Goal: Communication & Community: Answer question/provide support

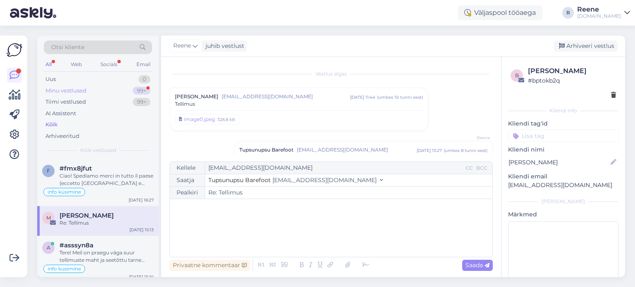
scroll to position [81, 0]
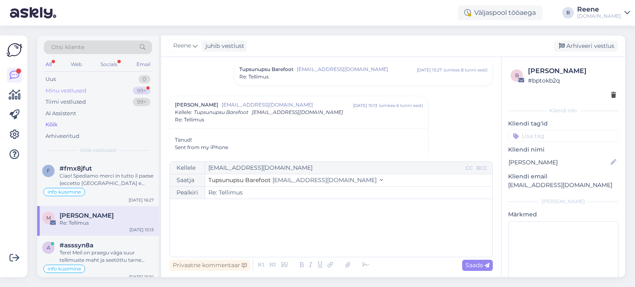
click at [81, 92] on div "Minu vestlused" at bounding box center [65, 91] width 41 height 8
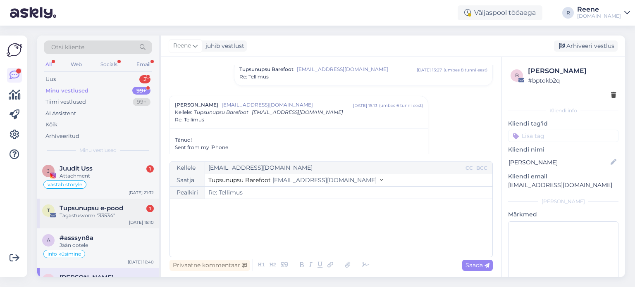
click at [100, 211] on span "Tupsunupsu e-pood" at bounding box center [92, 208] width 64 height 7
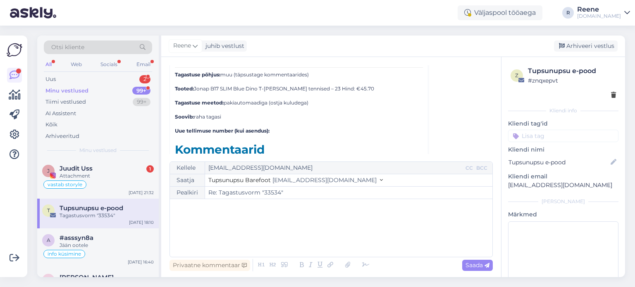
scroll to position [3676, 0]
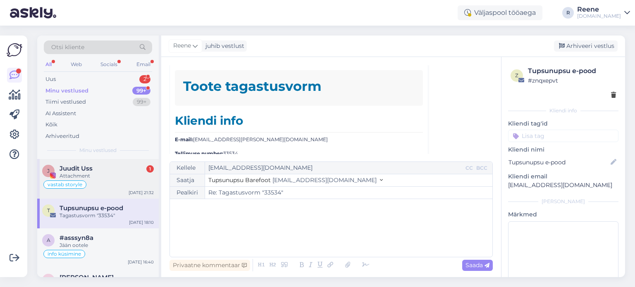
click at [63, 176] on div "Attachment" at bounding box center [107, 175] width 94 height 7
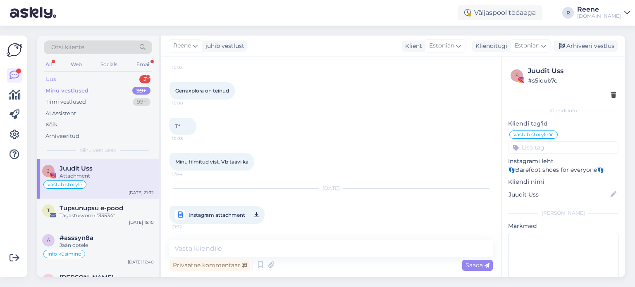
click at [116, 79] on div "Uus 2" at bounding box center [98, 80] width 108 height 12
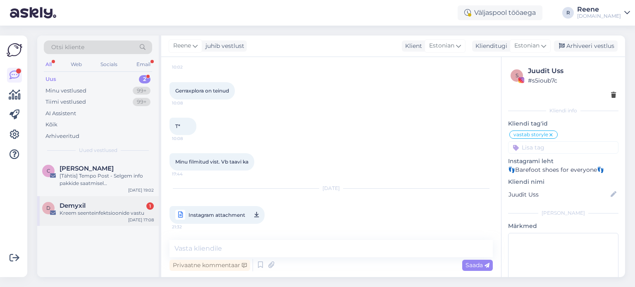
click at [100, 209] on div "Kreem seenteinfektsioonide vastu" at bounding box center [107, 212] width 94 height 7
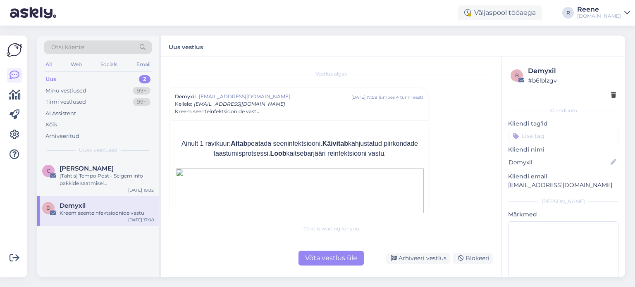
click at [611, 95] on icon at bounding box center [613, 96] width 5 height 6
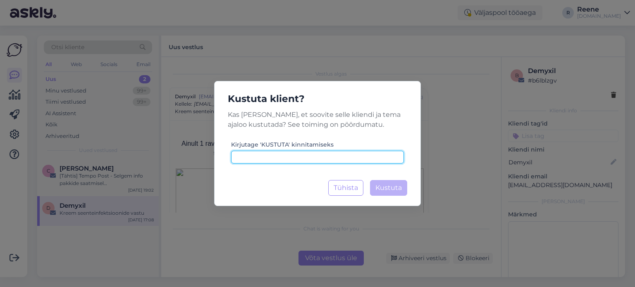
click at [320, 160] on input at bounding box center [317, 157] width 173 height 13
type input "kustuta"
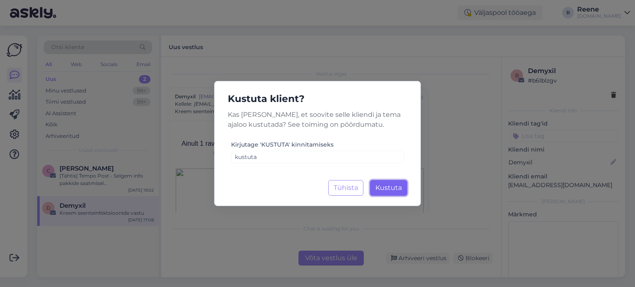
click at [390, 191] on span "Kustuta" at bounding box center [388, 188] width 26 height 8
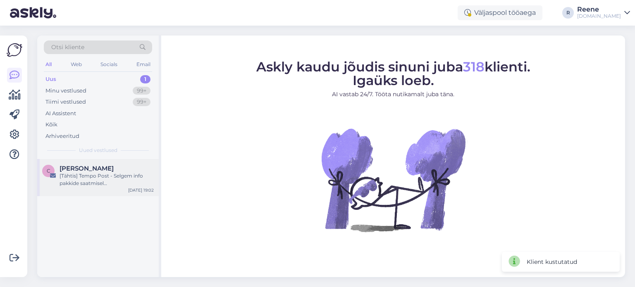
click at [74, 178] on div "[Tähtis] Tempo Post - Selgem info pakkide saatmisel [GEOGRAPHIC_DATA]-sse" at bounding box center [107, 179] width 94 height 15
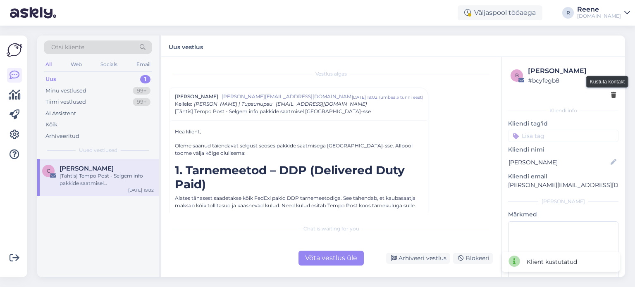
click at [611, 97] on icon at bounding box center [613, 96] width 5 height 6
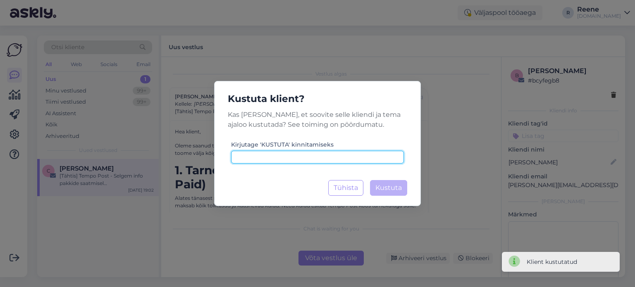
click at [275, 158] on input at bounding box center [317, 157] width 173 height 13
type input "kustuta"
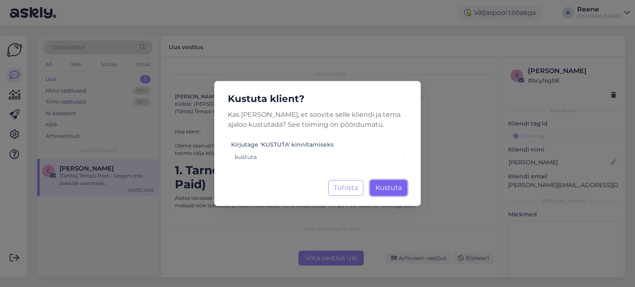
click at [393, 190] on span "Kustuta" at bounding box center [388, 188] width 26 height 8
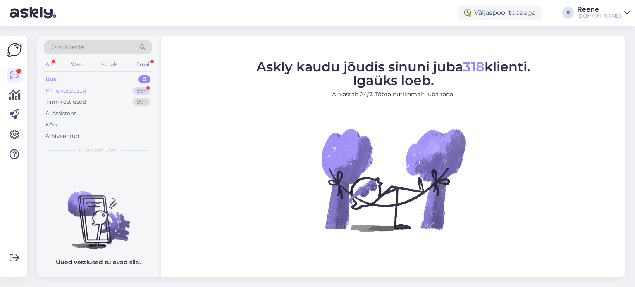
click at [76, 90] on div "Minu vestlused" at bounding box center [65, 91] width 41 height 8
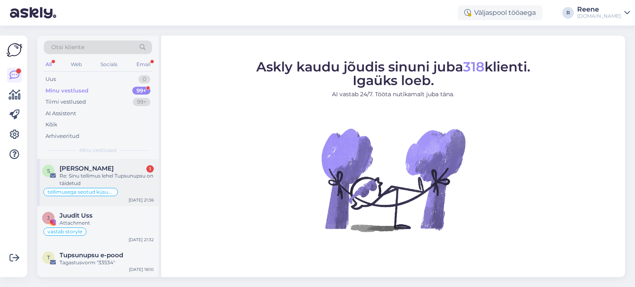
click at [94, 169] on span "[PERSON_NAME]" at bounding box center [87, 168] width 54 height 7
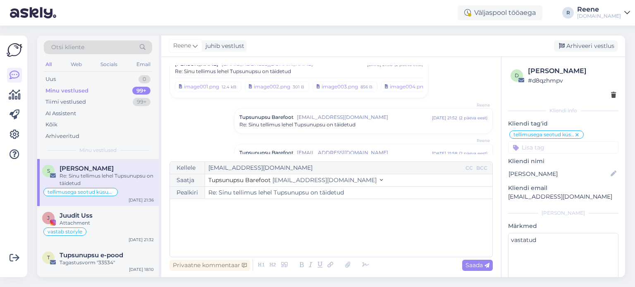
scroll to position [181, 0]
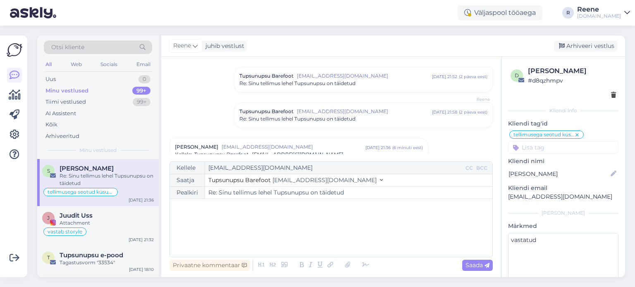
click at [378, 122] on div "Tupsunupsu Barefoot [EMAIL_ADDRESS][DOMAIN_NAME] [DATE] 21:58 ( 2 päeva eest ) …" at bounding box center [363, 115] width 258 height 25
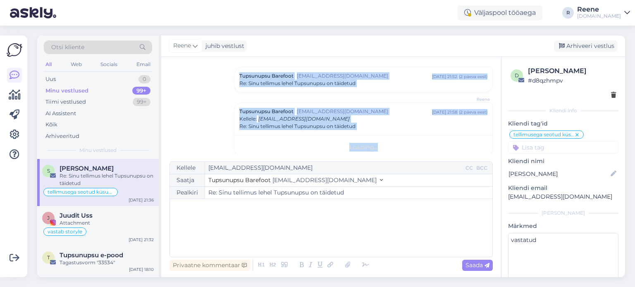
click at [378, 123] on div "Re: Sinu tellimus lehel Tupsunupsu on täidetud" at bounding box center [363, 126] width 248 height 7
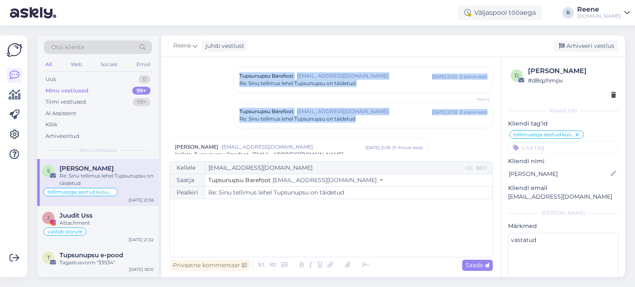
click at [378, 122] on div "Tupsunupsu Barefoot [EMAIL_ADDRESS][DOMAIN_NAME] [DATE] 21:58 ( 2 päeva eest ) …" at bounding box center [363, 115] width 258 height 25
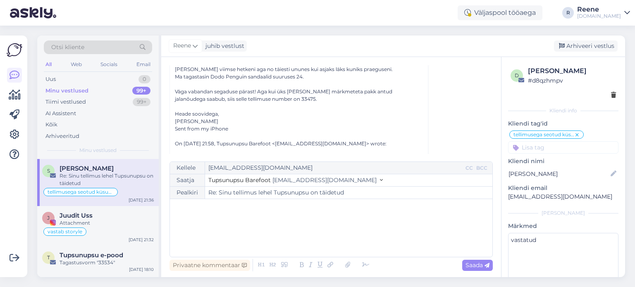
scroll to position [428, 0]
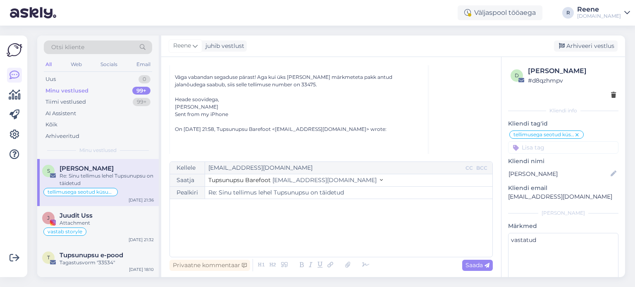
click at [205, 219] on div "﻿" at bounding box center [331, 228] width 314 height 50
click at [361, 266] on icon at bounding box center [365, 265] width 12 height 12
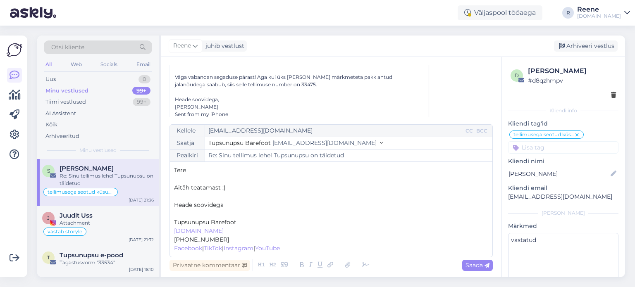
click at [195, 216] on p "﻿" at bounding box center [331, 213] width 314 height 9
click at [469, 265] on span "Saada" at bounding box center [477, 265] width 24 height 7
click at [469, 265] on div "Vestlus algas [PERSON_NAME] [EMAIL_ADDRESS][DOMAIN_NAME] [DATE] 18:23 ( 7 päeva…" at bounding box center [331, 167] width 340 height 220
type input "Re: Re: Sinu tellimus lehel Tupsunupsu on täidetud"
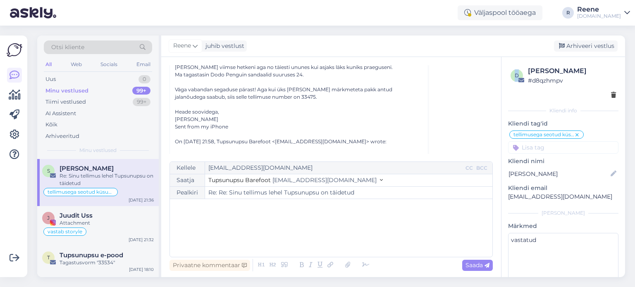
scroll to position [375, 0]
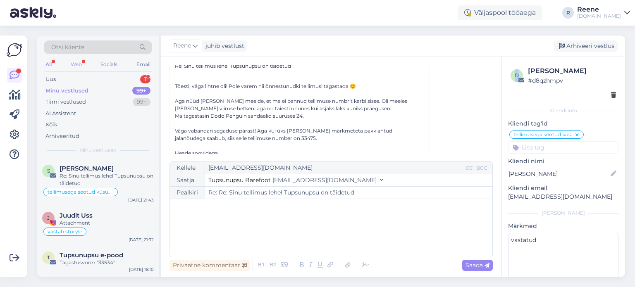
click at [77, 64] on div "Web" at bounding box center [76, 64] width 14 height 11
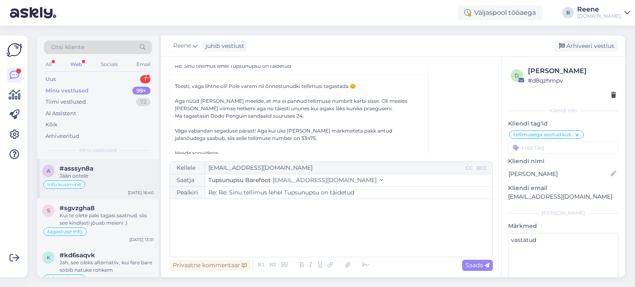
click at [96, 170] on div "#asssyn8a" at bounding box center [107, 168] width 94 height 7
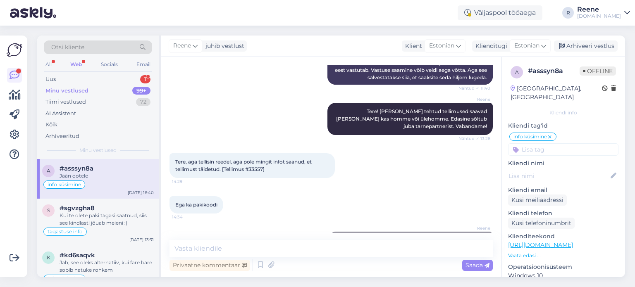
scroll to position [211, 0]
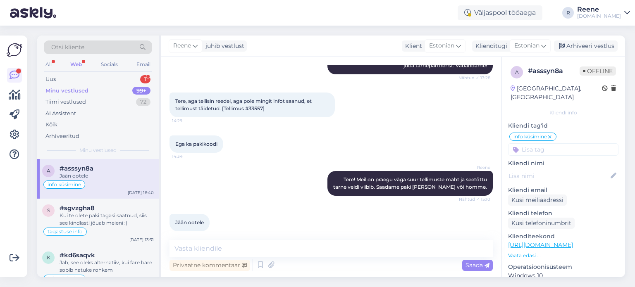
click at [55, 65] on div "All Web Socials Email" at bounding box center [98, 65] width 108 height 13
click at [48, 66] on div "All" at bounding box center [49, 64] width 10 height 11
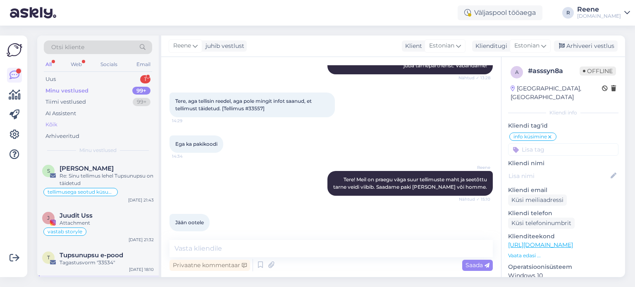
click at [57, 120] on div "Kõik" at bounding box center [98, 125] width 108 height 12
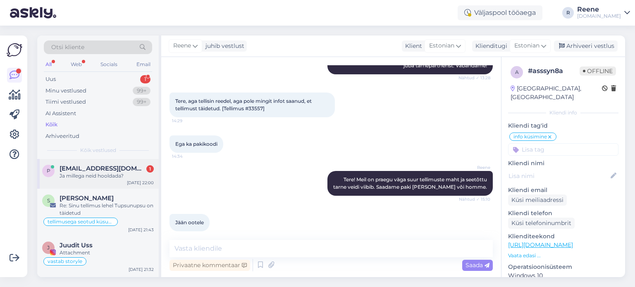
click at [90, 175] on div "Ja millega neid hooldada?" at bounding box center [107, 175] width 94 height 7
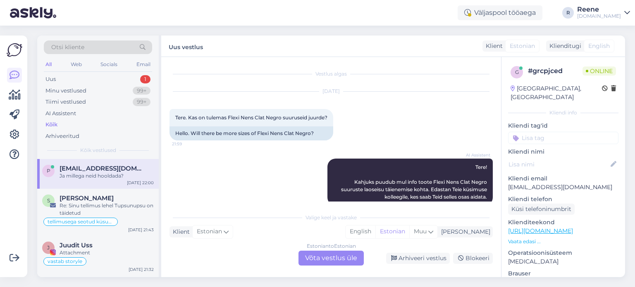
scroll to position [70, 0]
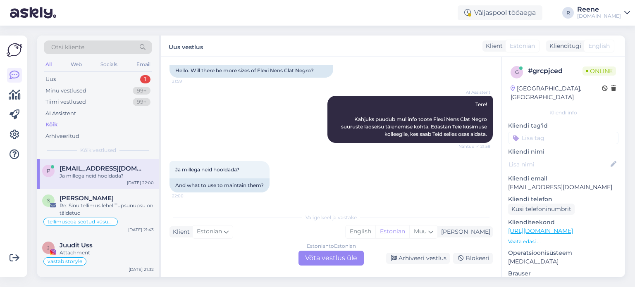
click at [329, 260] on div "Estonian to Estonian Võta vestlus üle" at bounding box center [330, 258] width 65 height 15
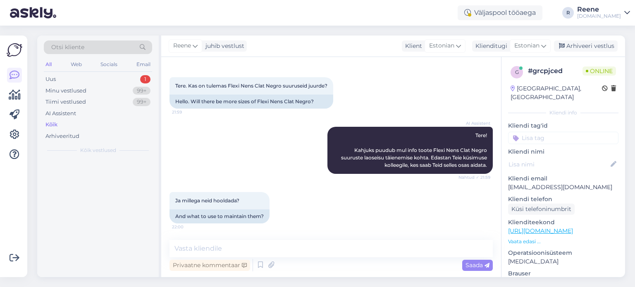
scroll to position [39, 0]
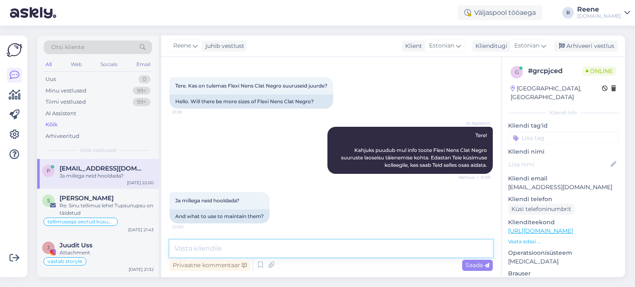
click at [245, 253] on textarea at bounding box center [330, 248] width 323 height 17
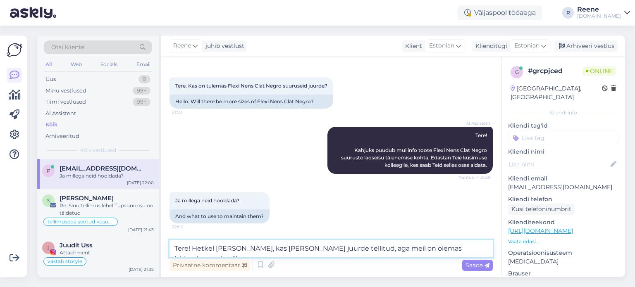
scroll to position [49, 0]
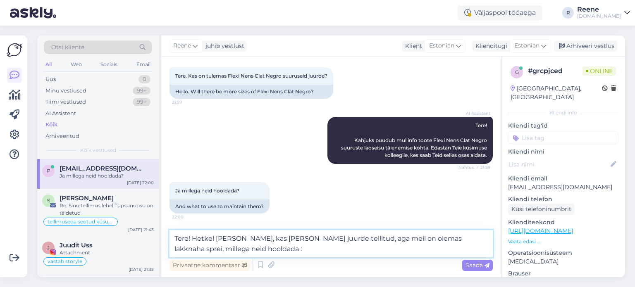
type textarea "Tere! Hetkel ei mäleta, kas neid sai juurde tellitud, aga meil on olemas lakkna…"
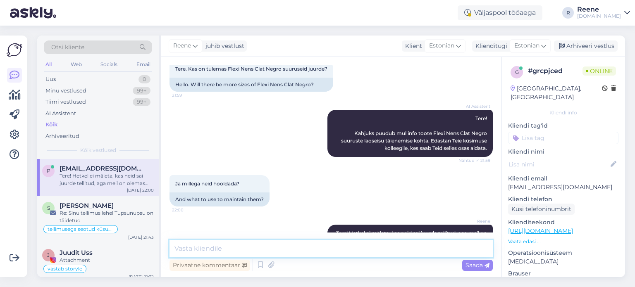
scroll to position [82, 0]
